Goal: Transaction & Acquisition: Book appointment/travel/reservation

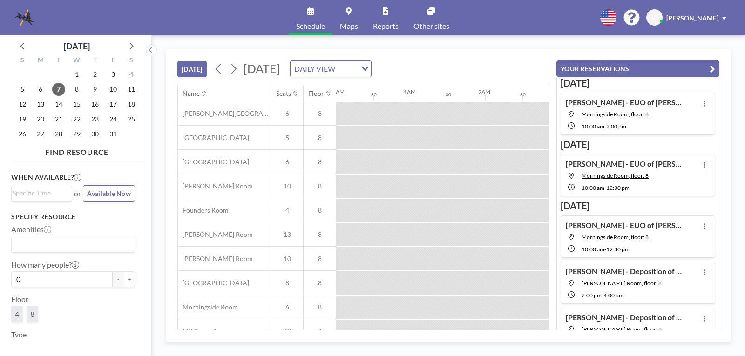
scroll to position [0, 1005]
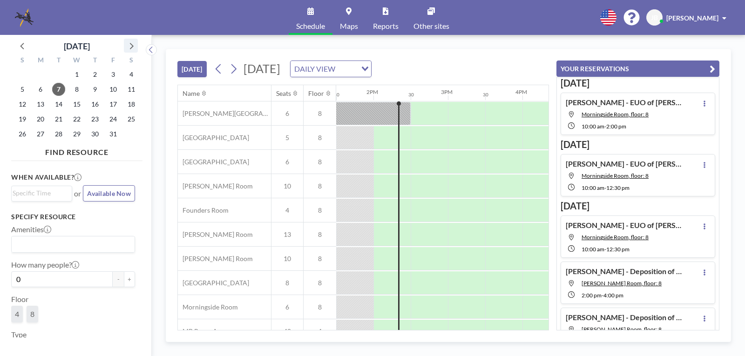
click at [130, 47] on icon at bounding box center [131, 46] width 12 height 12
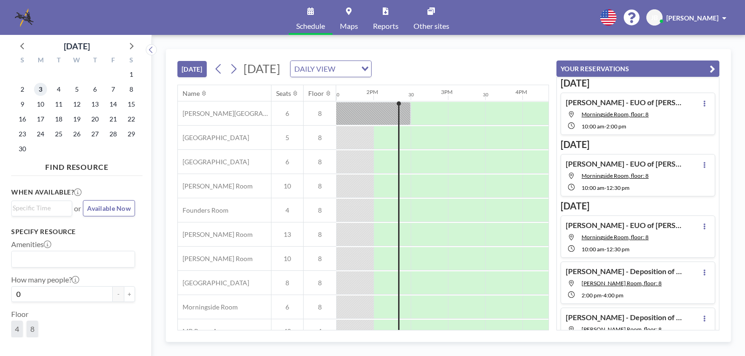
click at [40, 89] on span "3" at bounding box center [40, 89] width 13 height 13
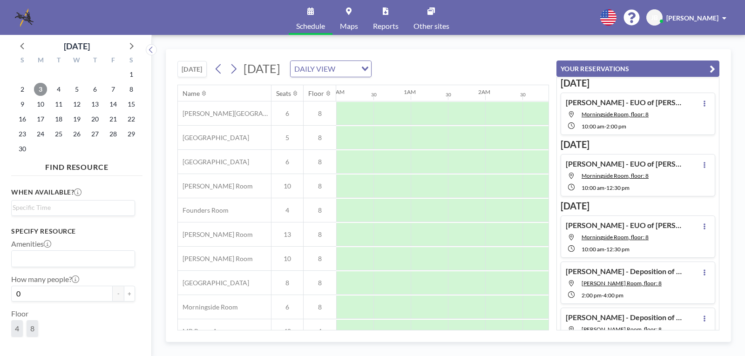
scroll to position [0, 558]
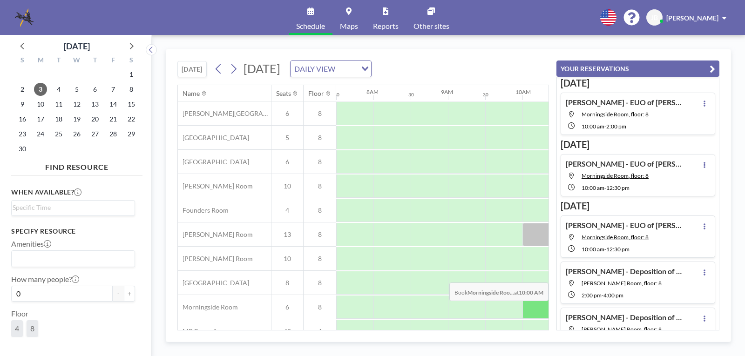
click at [527, 308] on div at bounding box center [540, 306] width 37 height 23
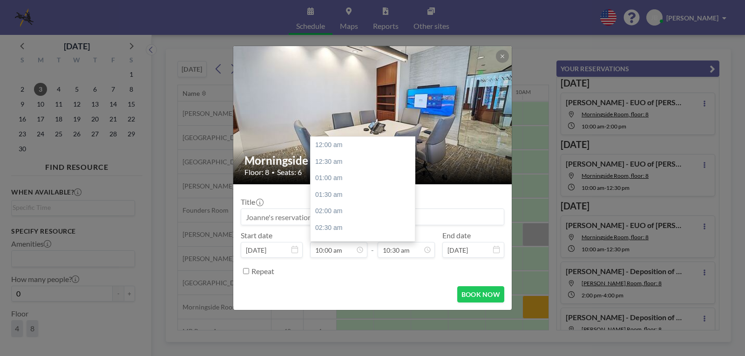
scroll to position [348, 0]
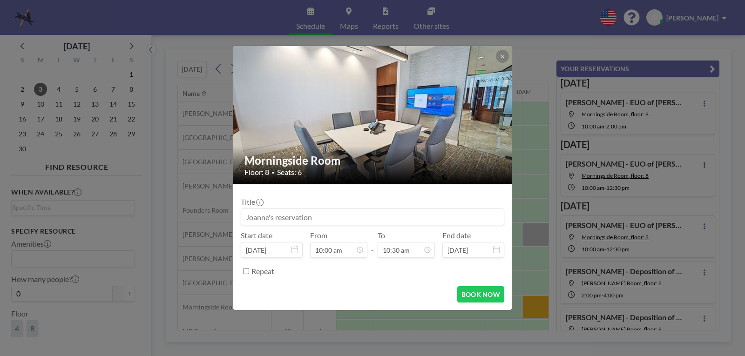
click at [259, 215] on input at bounding box center [372, 217] width 262 height 16
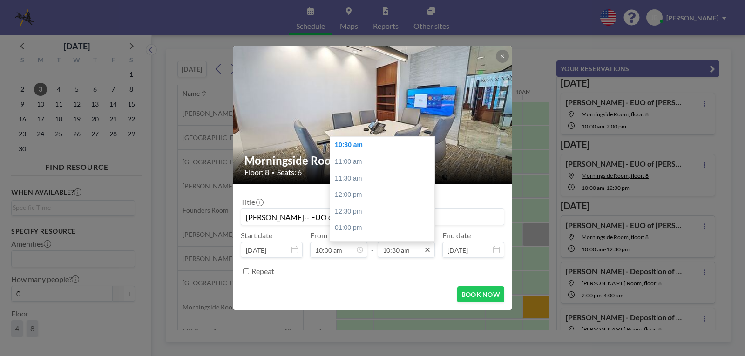
type input "[PERSON_NAME]-- EUO of [PERSON_NAME]"
click at [427, 251] on icon at bounding box center [426, 249] width 7 height 7
click at [345, 210] on div "12:30 pm" at bounding box center [384, 211] width 109 height 17
type input "12:30 pm"
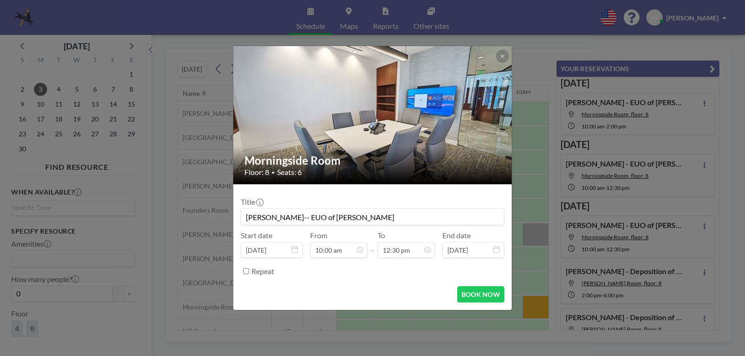
scroll to position [331, 0]
click at [477, 294] on button "BOOK NOW" at bounding box center [480, 294] width 47 height 16
